Goal: Information Seeking & Learning: Learn about a topic

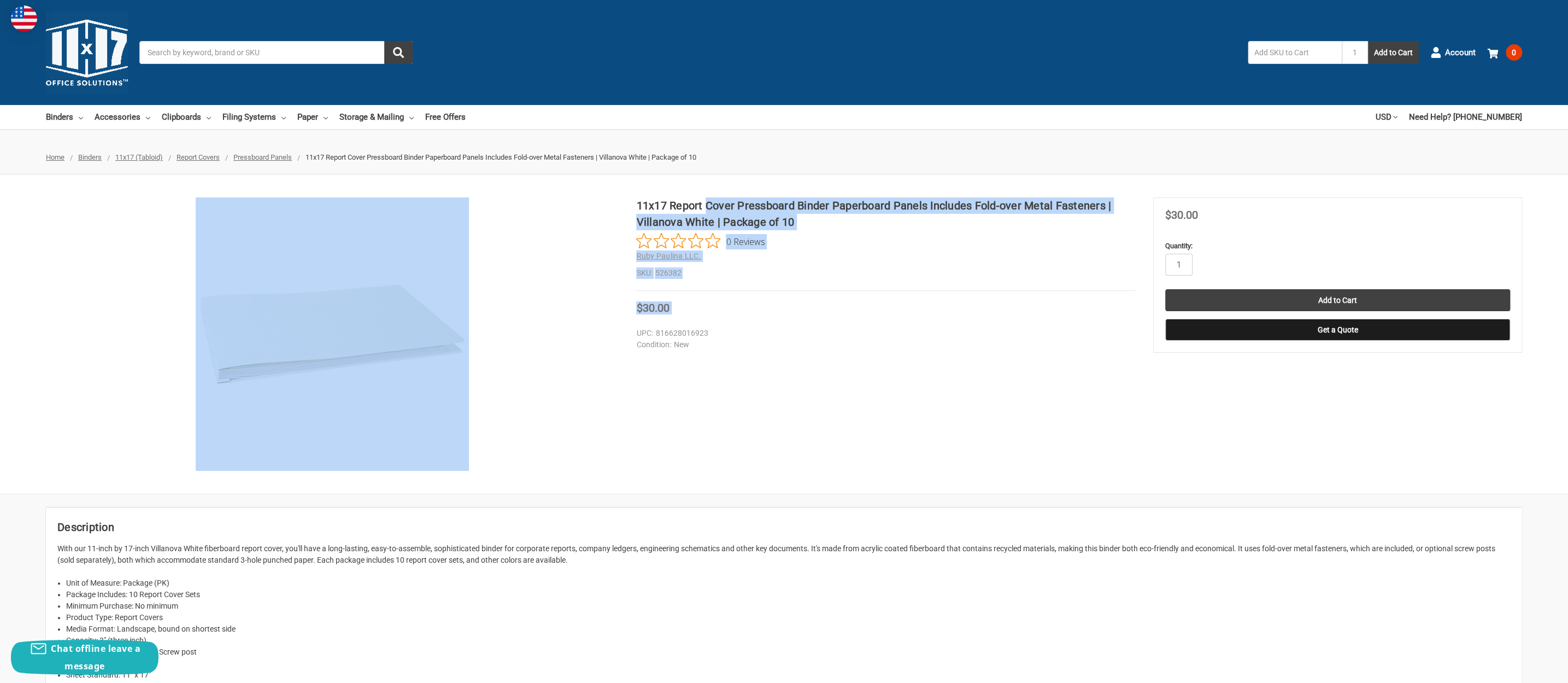
drag, startPoint x: 635, startPoint y: 202, endPoint x: 709, endPoint y: 201, distance: 74.0
click at [709, 201] on div "11x17 Report Cover Pressboard Binder Paperboard Panels Includes Fold-over Metal…" at bounding box center [784, 334] width 1568 height 273
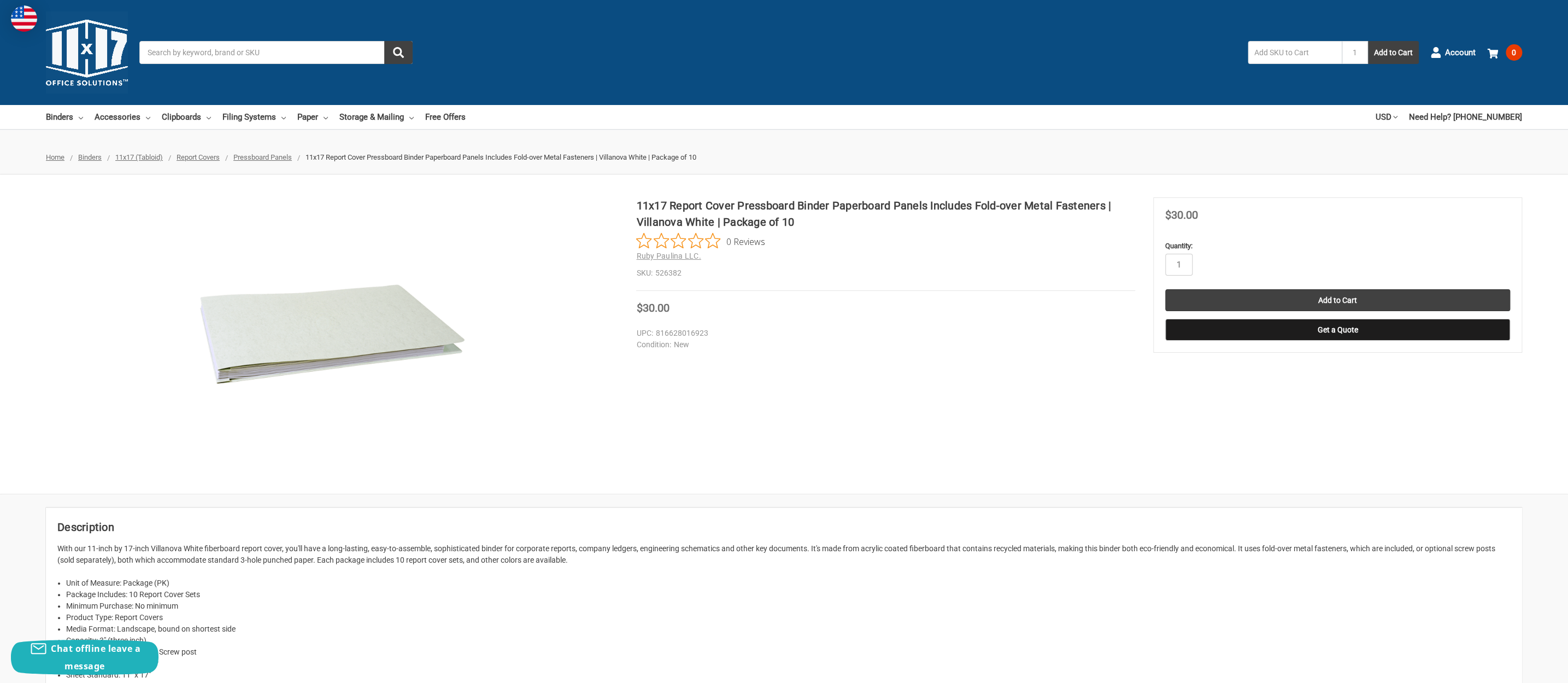
click at [619, 202] on section at bounding box center [341, 334] width 590 height 273
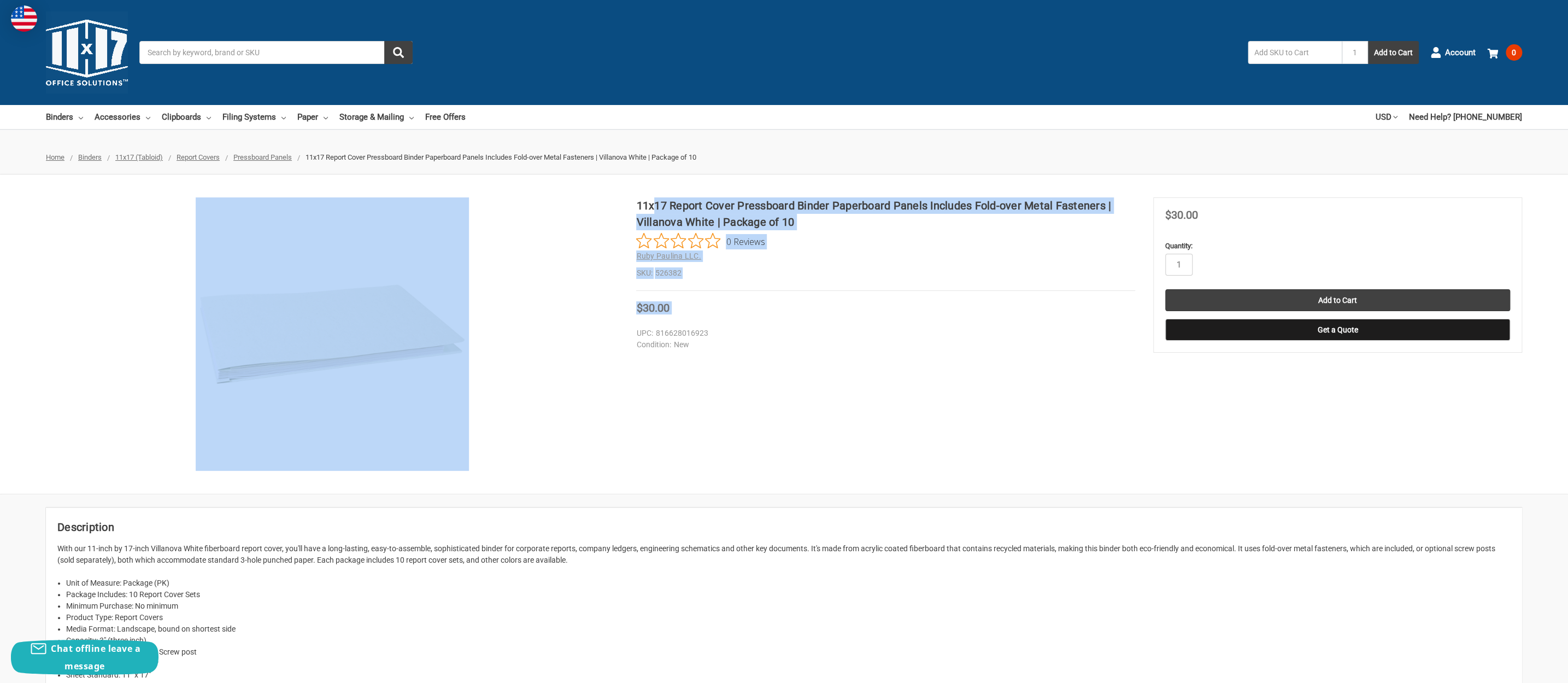
drag, startPoint x: 639, startPoint y: 202, endPoint x: 656, endPoint y: 202, distance: 17.0
click at [656, 202] on div "11x17 Report Cover Pressboard Binder Paperboard Panels Includes Fold-over Metal…" at bounding box center [784, 334] width 1568 height 273
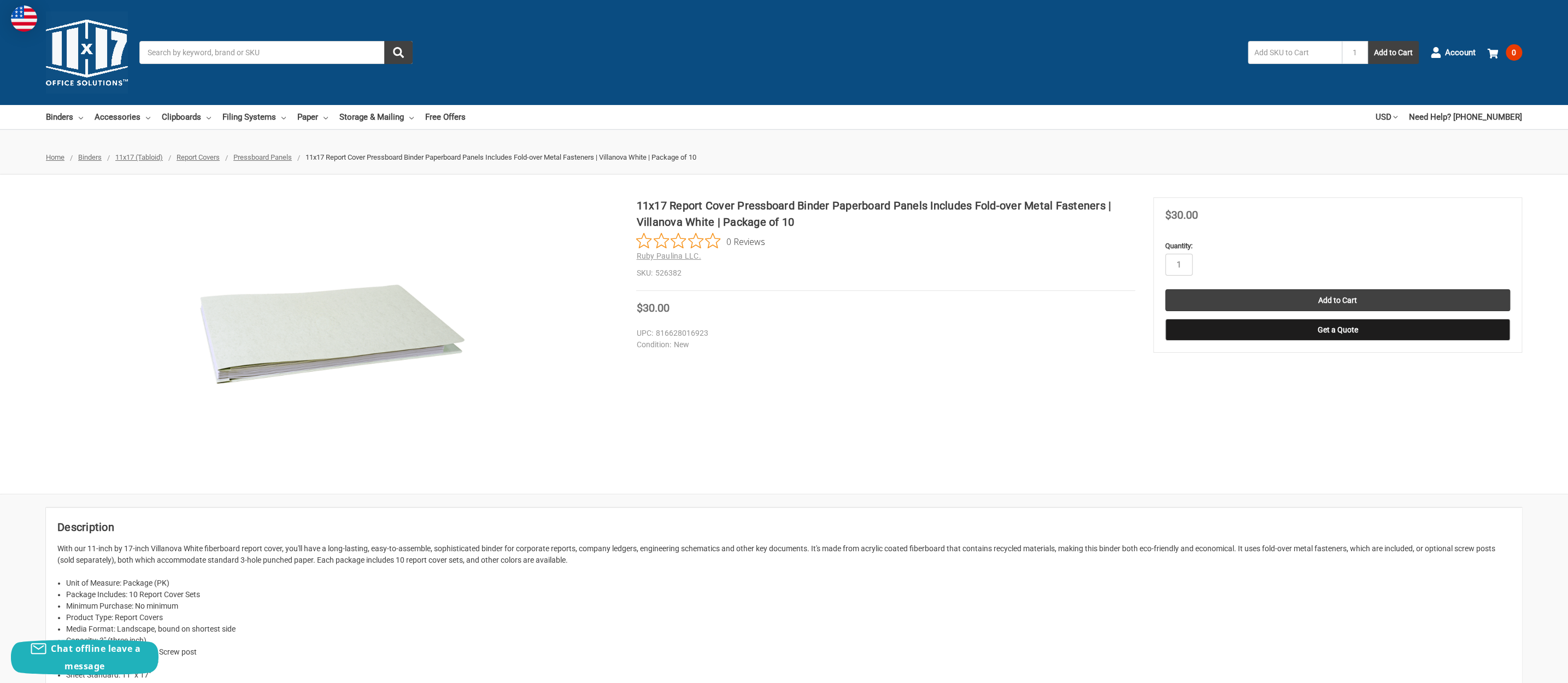
drag, startPoint x: 656, startPoint y: 202, endPoint x: 638, endPoint y: 202, distance: 18.0
click at [638, 202] on h1 "11x17 Report Cover Pressboard Binder Paperboard Panels Includes Fold-over Metal…" at bounding box center [885, 213] width 499 height 33
drag, startPoint x: 637, startPoint y: 203, endPoint x: 927, endPoint y: 200, distance: 290.0
click at [927, 200] on h1 "11x17 Report Cover Pressboard Binder Paperboard Panels Includes Fold-over Metal…" at bounding box center [885, 213] width 499 height 33
copy h1 "11x17 Report Cover Pressboard Binder Paperboard Panels"
